Goal: Navigation & Orientation: Find specific page/section

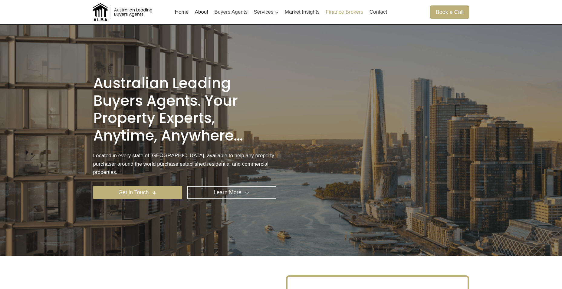
click at [333, 11] on link "Finance Brokers" at bounding box center [345, 12] width 44 height 15
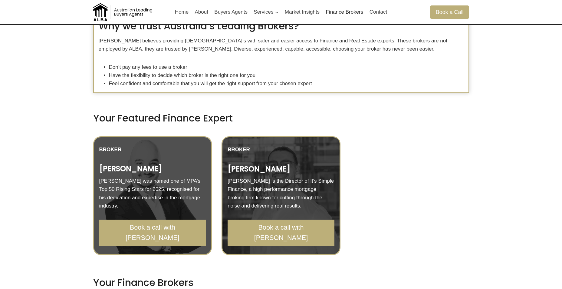
scroll to position [212, 0]
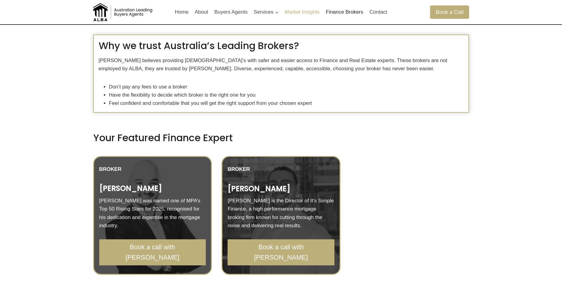
click at [311, 13] on link "Market Insights" at bounding box center [302, 12] width 41 height 15
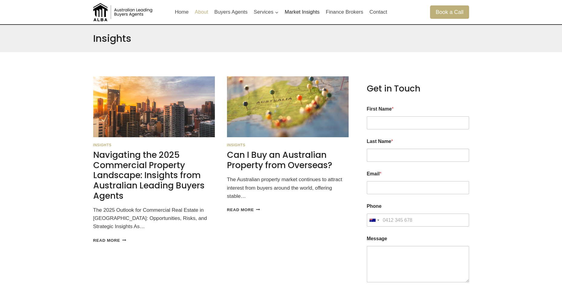
click at [211, 14] on link "About" at bounding box center [202, 12] width 20 height 15
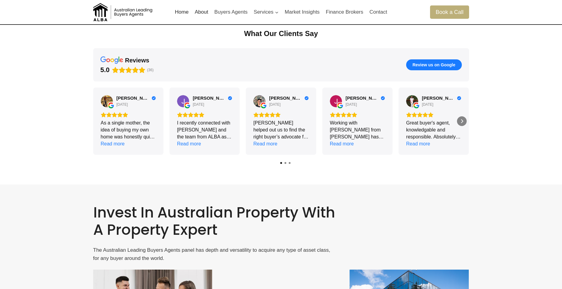
scroll to position [655, 0]
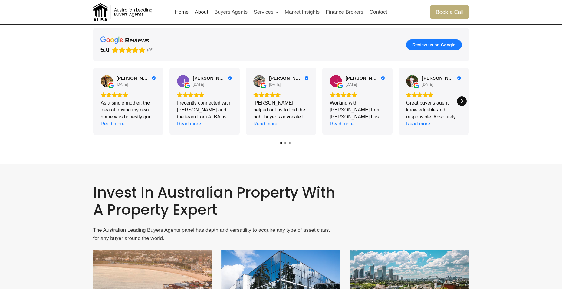
click at [461, 102] on icon "Next" at bounding box center [462, 101] width 2 height 4
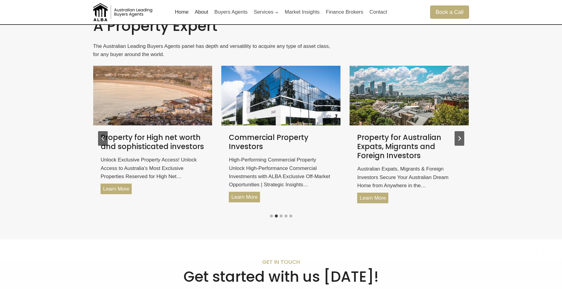
scroll to position [806, 0]
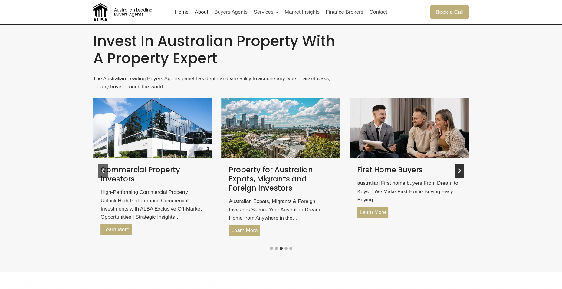
click at [463, 169] on button "Next slide" at bounding box center [460, 170] width 10 height 15
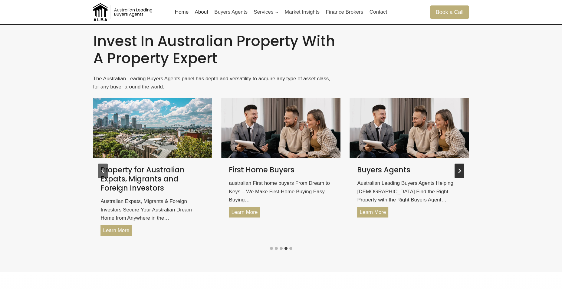
click at [463, 169] on button "Next slide" at bounding box center [460, 170] width 10 height 15
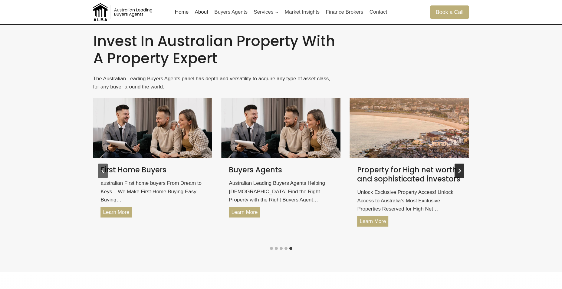
click at [463, 169] on button "Next slide" at bounding box center [460, 170] width 10 height 15
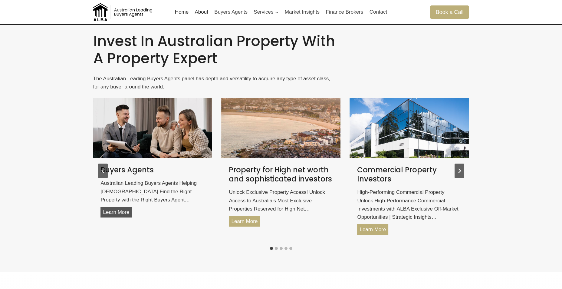
click at [116, 215] on link "Learn More Buyers Agents" at bounding box center [115, 212] width 31 height 11
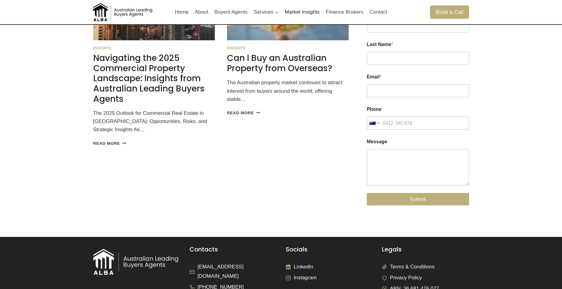
scroll to position [121, 0]
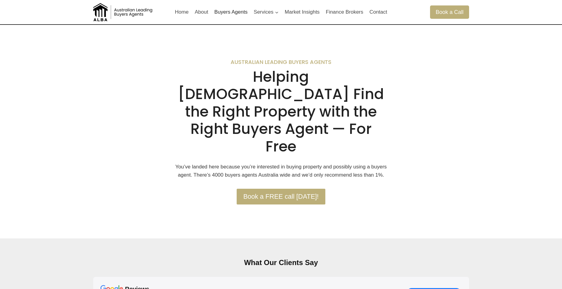
click at [490, 68] on div "Australian Leading Buyers Agents Helping Australians Find the Right Property wi…" at bounding box center [281, 131] width 562 height 184
click at [448, 60] on div at bounding box center [433, 132] width 71 height 146
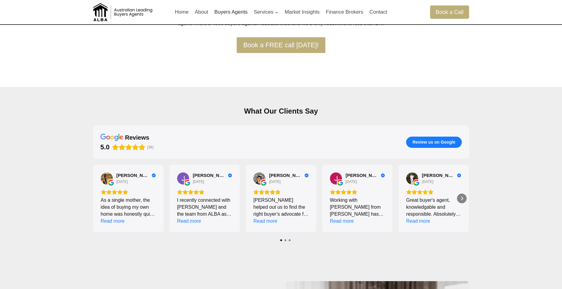
scroll to position [61, 0]
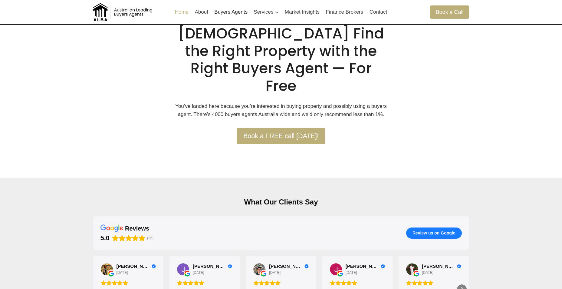
click at [182, 11] on link "Home" at bounding box center [182, 12] width 20 height 15
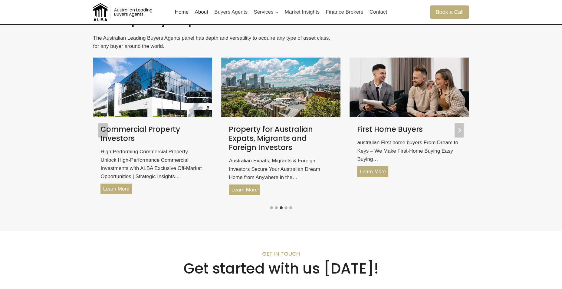
scroll to position [785, 0]
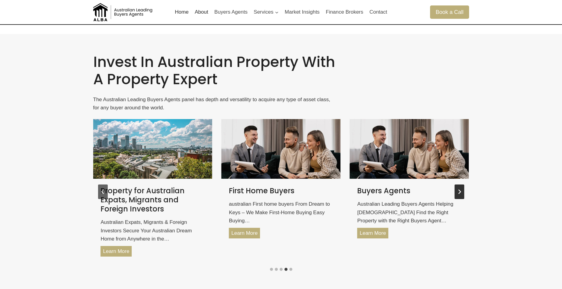
click at [459, 193] on icon "Next slide" at bounding box center [459, 191] width 3 height 5
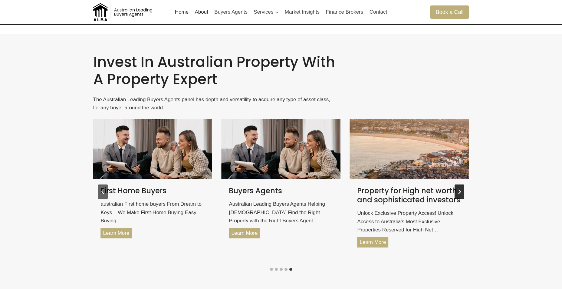
click at [459, 193] on icon "Go to first slide" at bounding box center [459, 191] width 3 height 5
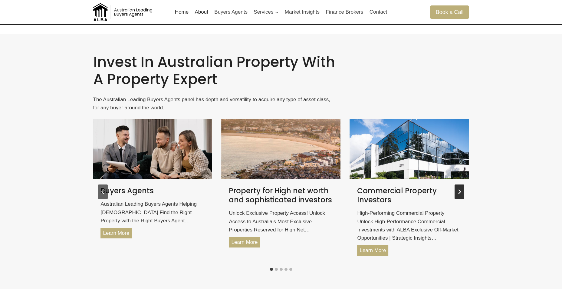
click at [461, 193] on icon "Next slide" at bounding box center [459, 191] width 5 height 5
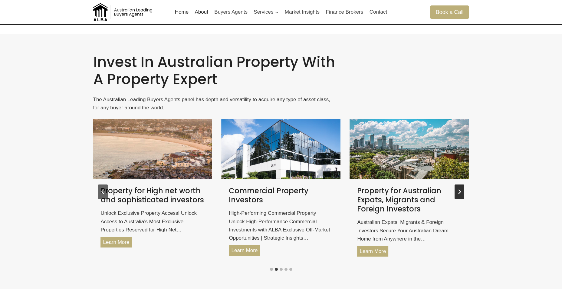
click at [461, 193] on icon "Next slide" at bounding box center [459, 191] width 5 height 5
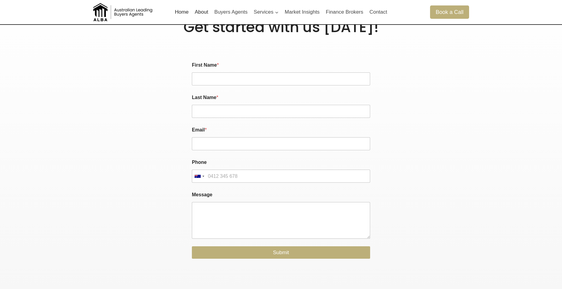
scroll to position [1209, 0]
